Goal: Information Seeking & Learning: Learn about a topic

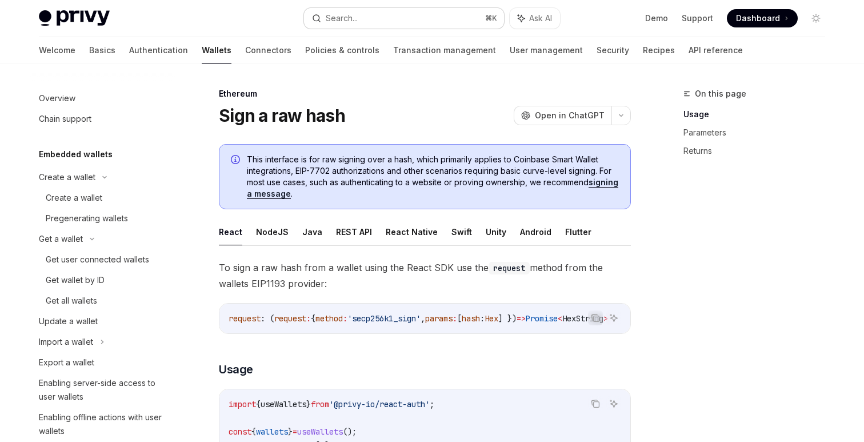
scroll to position [301, 0]
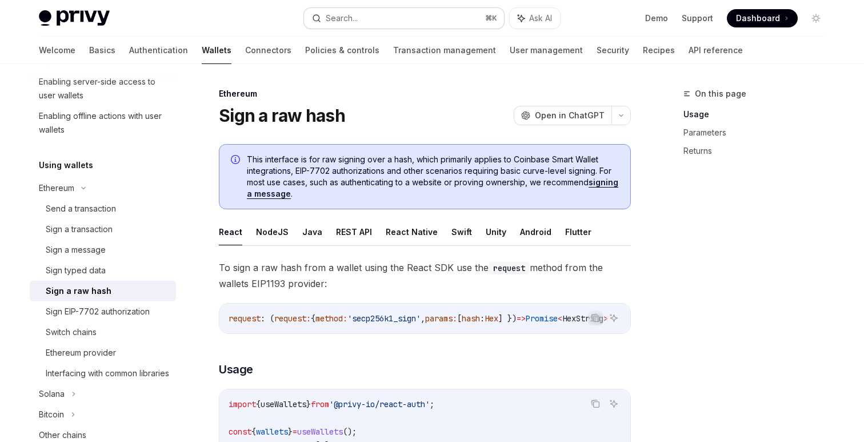
click at [337, 19] on div "Search..." at bounding box center [342, 18] width 32 height 14
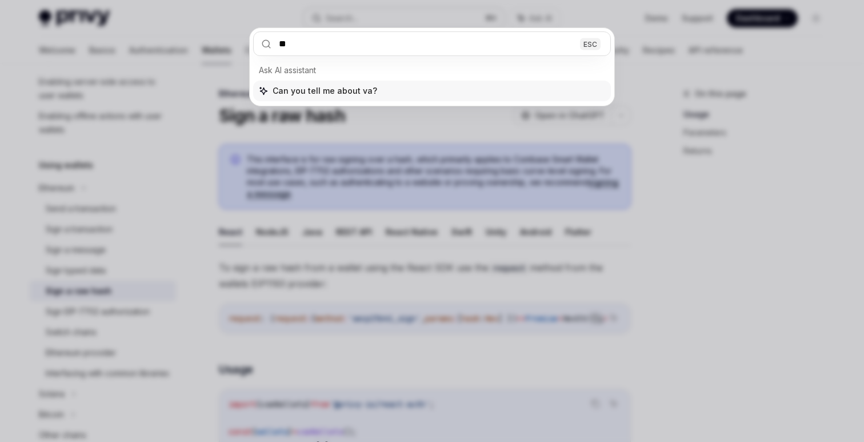
type input "*"
type input "**********"
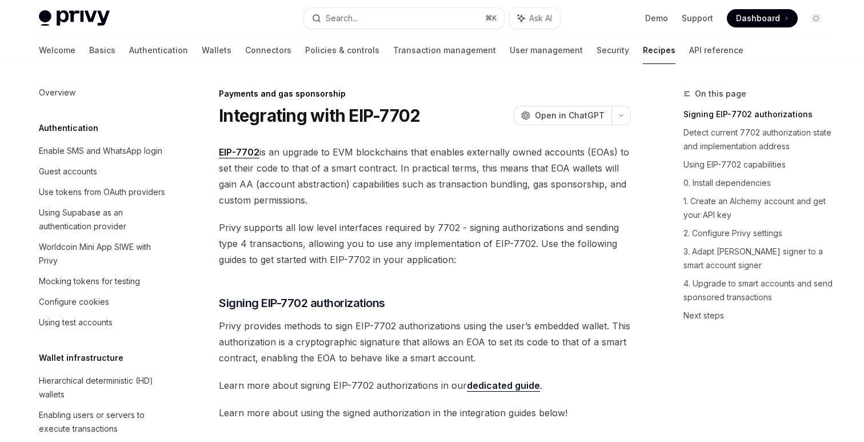
type textarea "*"
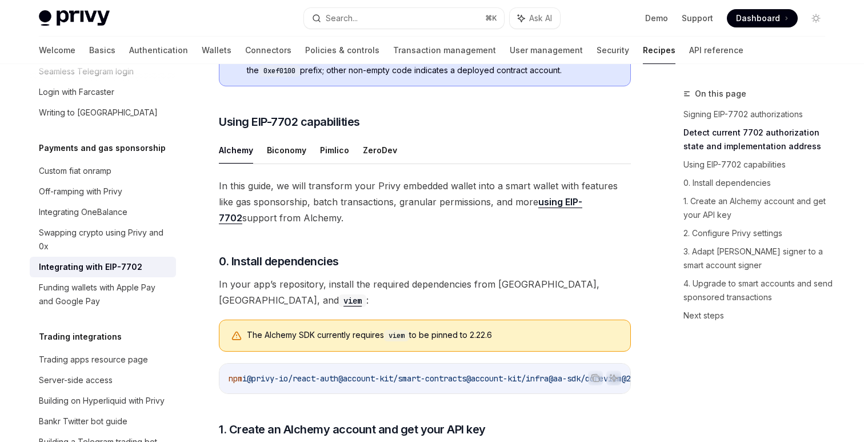
scroll to position [807, 0]
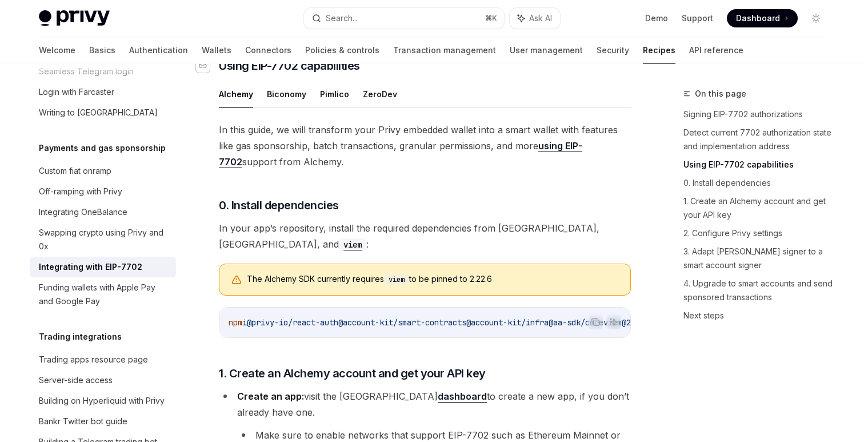
click at [203, 69] on icon "Navigate to header" at bounding box center [203, 65] width 8 height 7
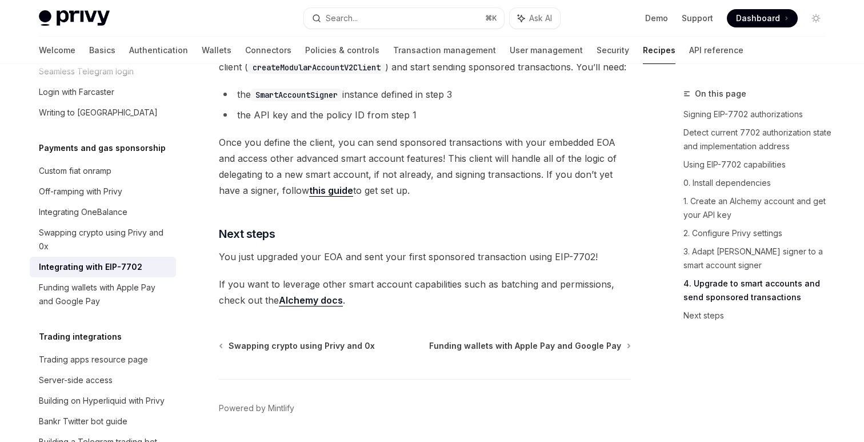
scroll to position [2683, 0]
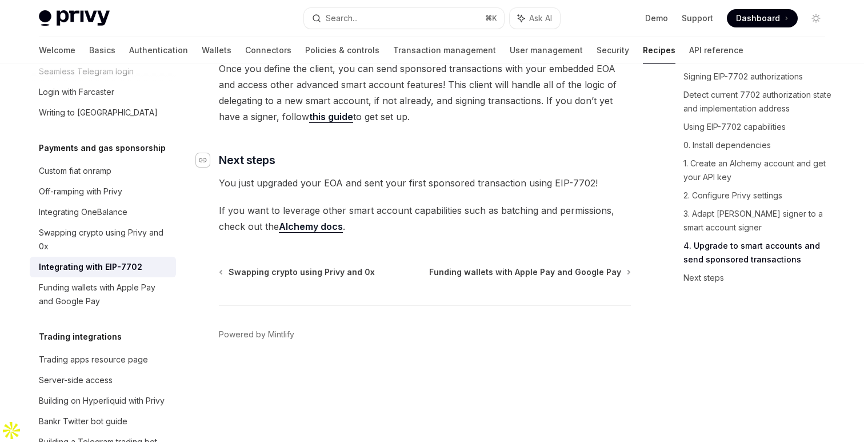
click at [203, 163] on icon "Navigate to header" at bounding box center [203, 160] width 8 height 7
click at [353, 17] on div "Search..." at bounding box center [342, 18] width 32 height 14
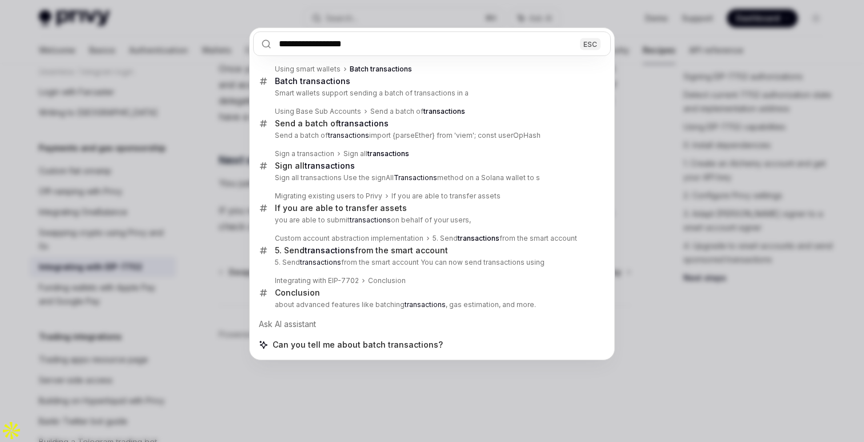
type input "**********"
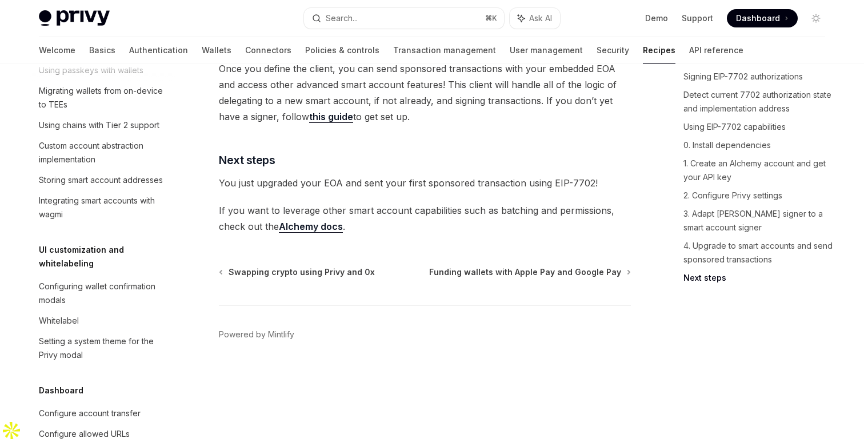
scroll to position [261, 0]
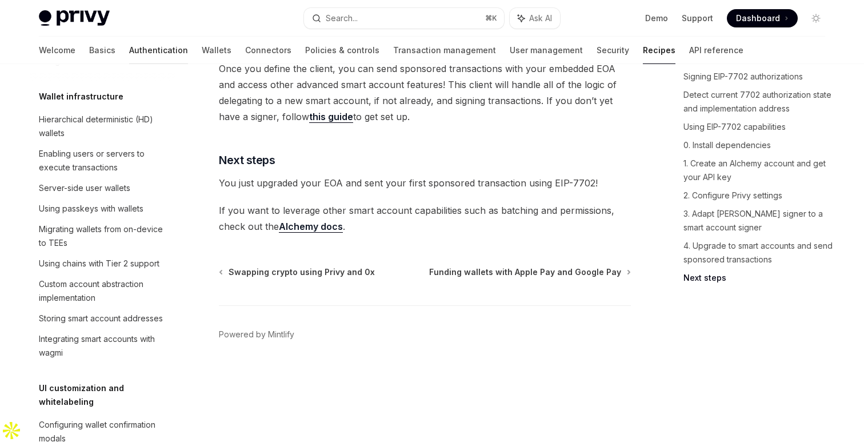
click at [129, 53] on link "Authentication" at bounding box center [158, 50] width 59 height 27
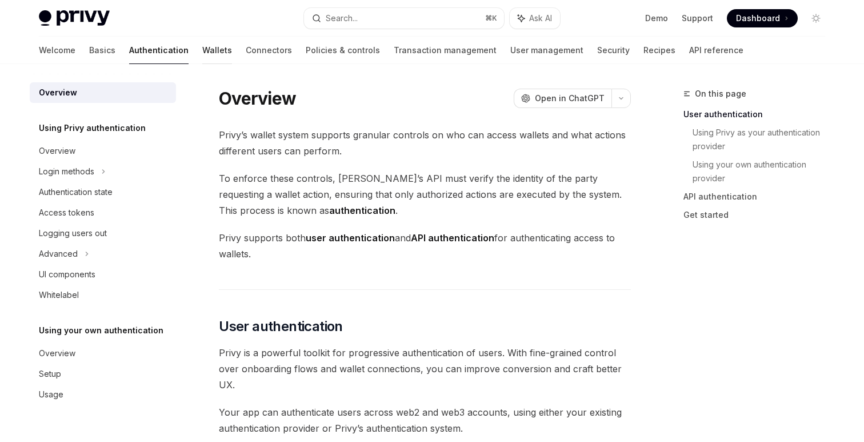
click at [202, 46] on link "Wallets" at bounding box center [217, 50] width 30 height 27
type textarea "*"
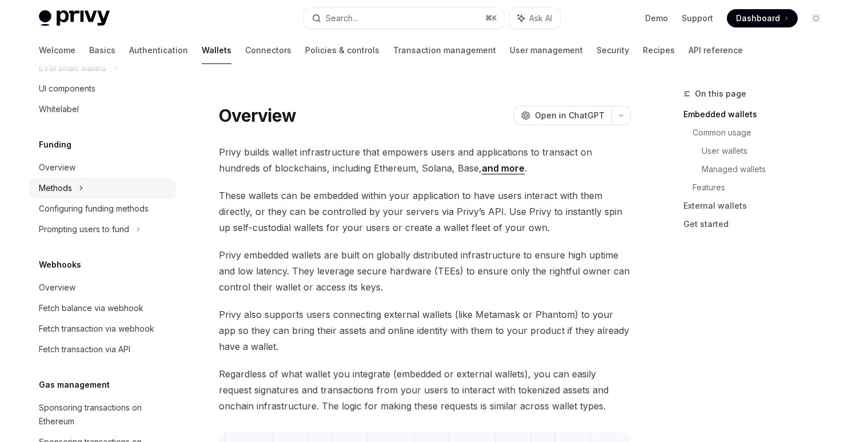
scroll to position [406, 0]
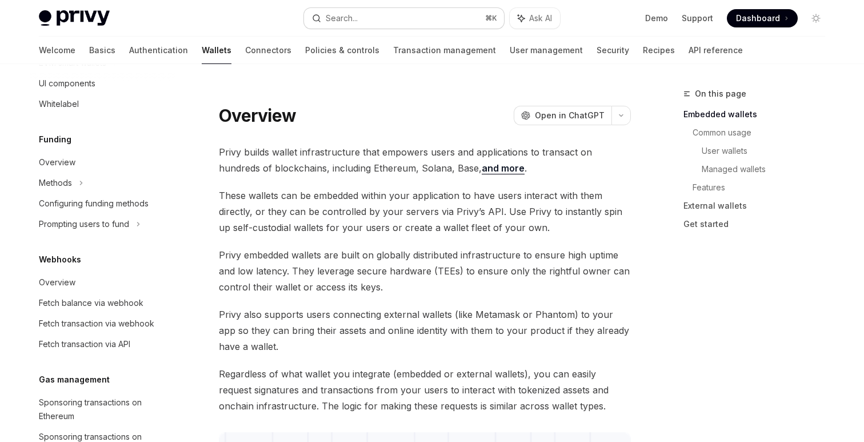
click at [369, 27] on button "Search... ⌘ K" at bounding box center [404, 18] width 200 height 21
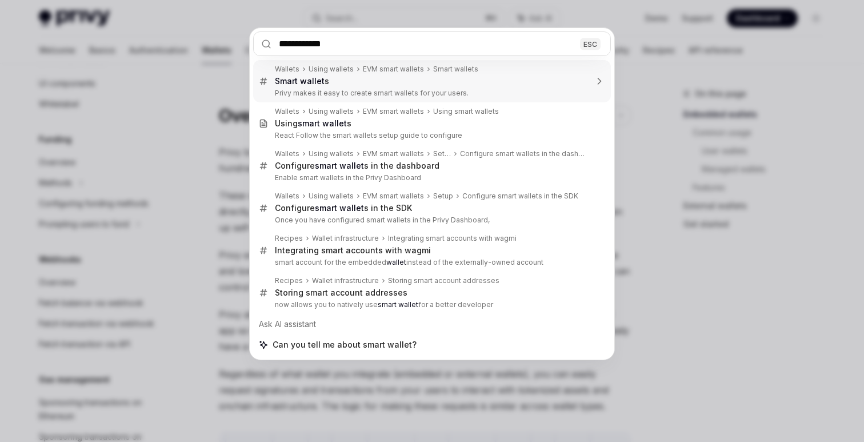
type input "**********"
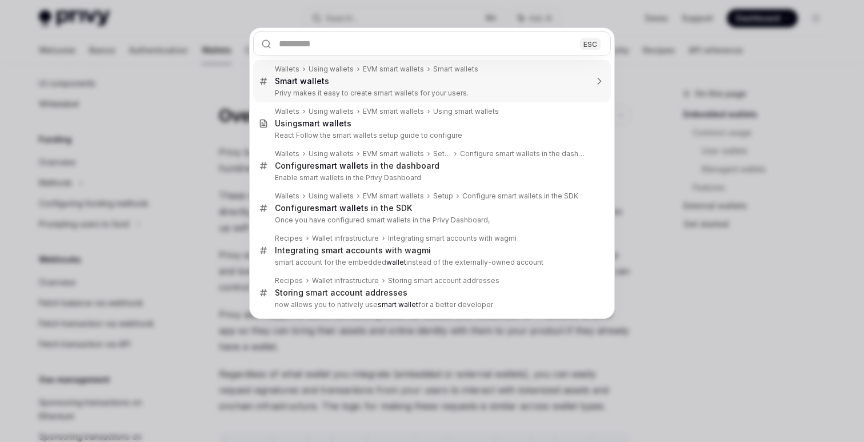
type textarea "*"
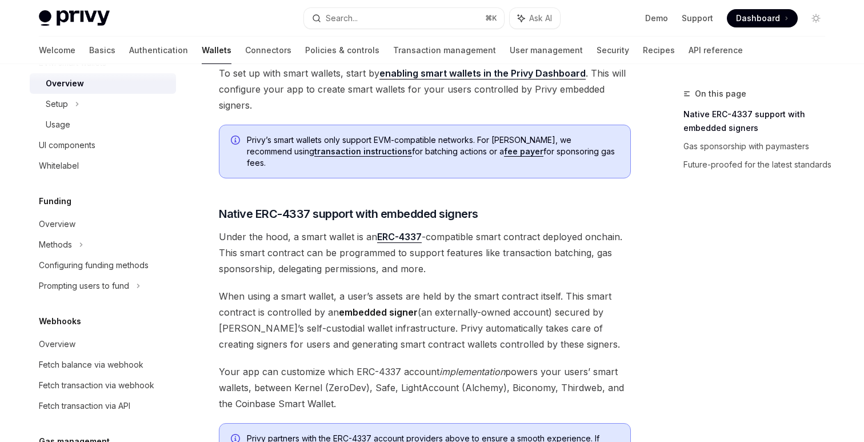
scroll to position [527, 0]
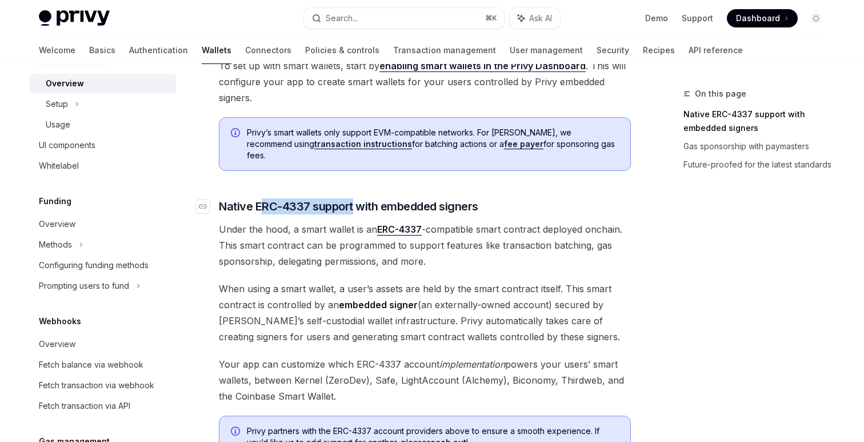
copy span "RC-4337 support"
copy span "ERC-4337 support"
drag, startPoint x: 354, startPoint y: 191, endPoint x: 257, endPoint y: 195, distance: 97.2
click at [257, 198] on span "Native ERC-4337 support with embedded signers" at bounding box center [348, 206] width 259 height 16
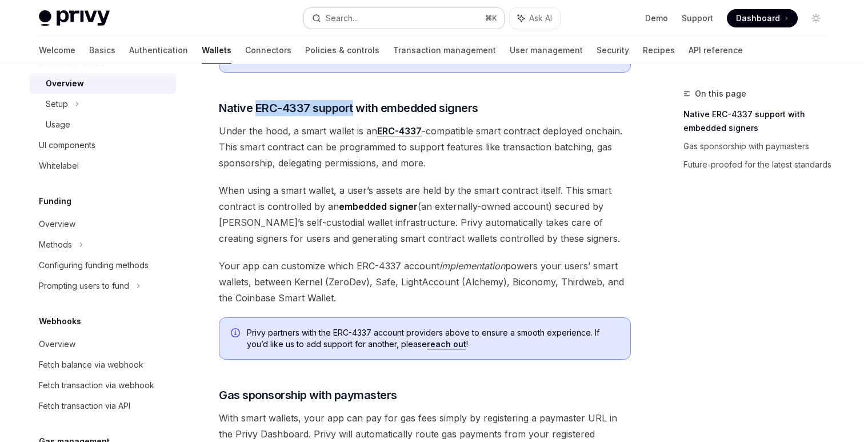
scroll to position [627, 0]
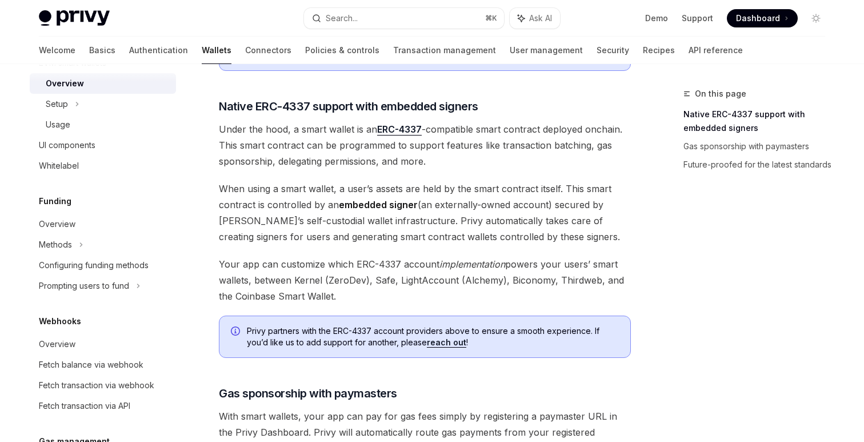
click at [334, 105] on div "Privy makes it easy to create smart wallets for your users. Smart wallets are p…" at bounding box center [425, 51] width 412 height 1069
copy span "ERC-4337 support"
drag, startPoint x: 355, startPoint y: 95, endPoint x: 256, endPoint y: 94, distance: 98.9
click at [256, 98] on span "Native ERC-4337 support with embedded signers" at bounding box center [348, 106] width 259 height 16
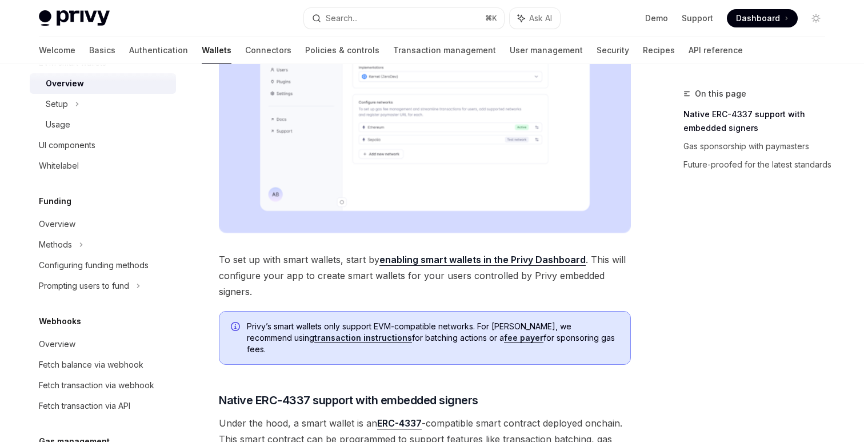
scroll to position [23, 0]
